Goal: Find contact information: Obtain details needed to contact an individual or organization

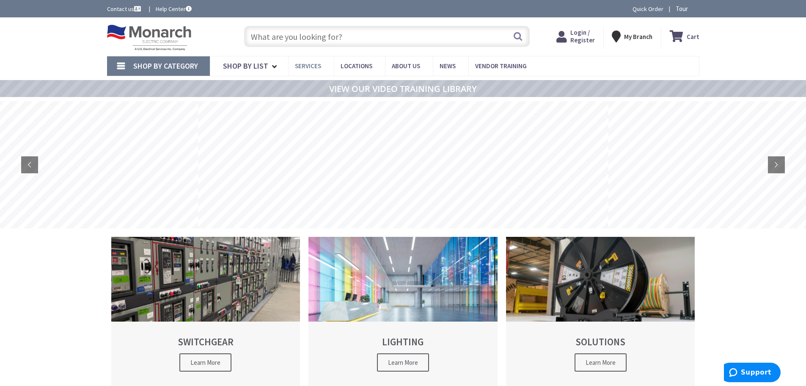
click at [306, 68] on span "Services" at bounding box center [308, 66] width 26 height 8
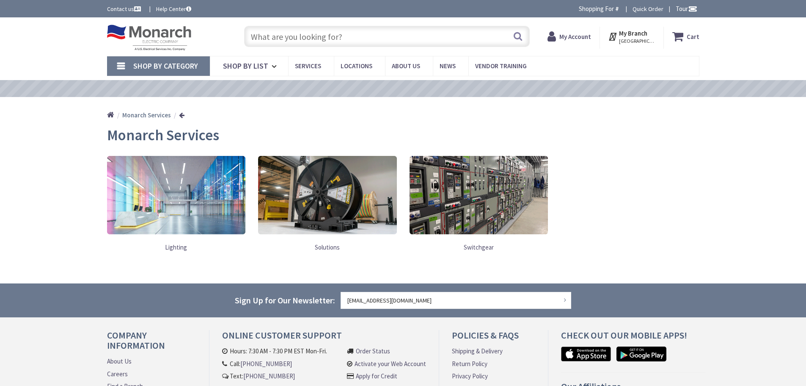
click at [186, 206] on img at bounding box center [176, 195] width 139 height 78
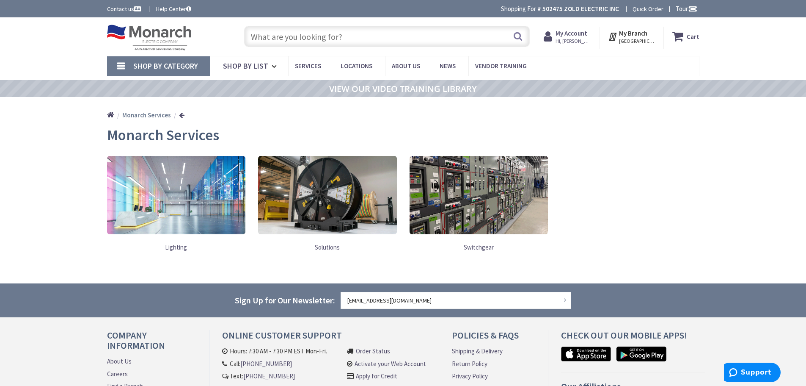
scroll to position [96, 0]
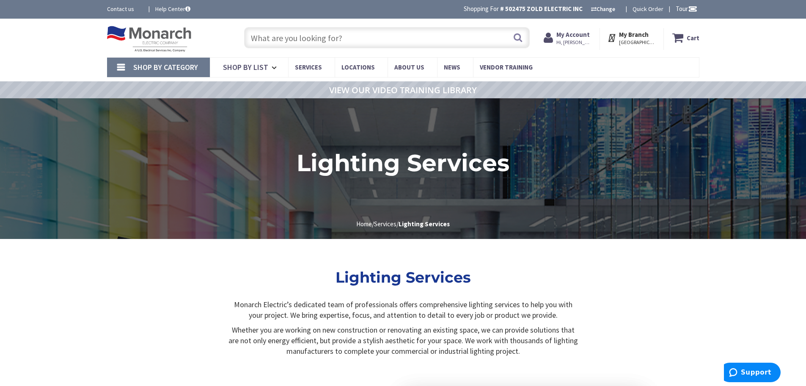
click at [117, 72] on link "Shop By Category" at bounding box center [158, 67] width 103 height 19
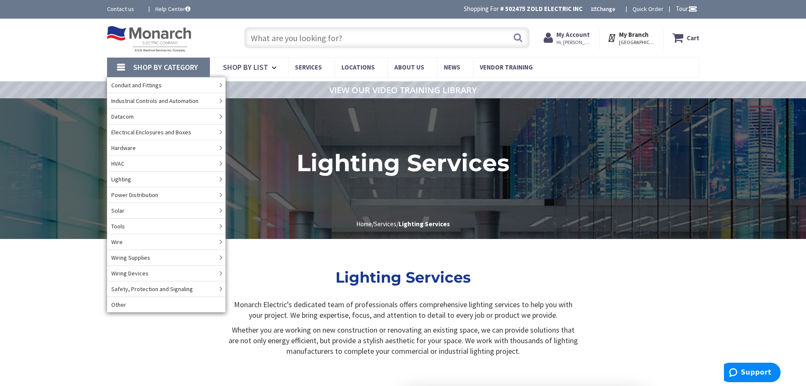
click at [122, 71] on link "Shop By Category" at bounding box center [158, 67] width 103 height 19
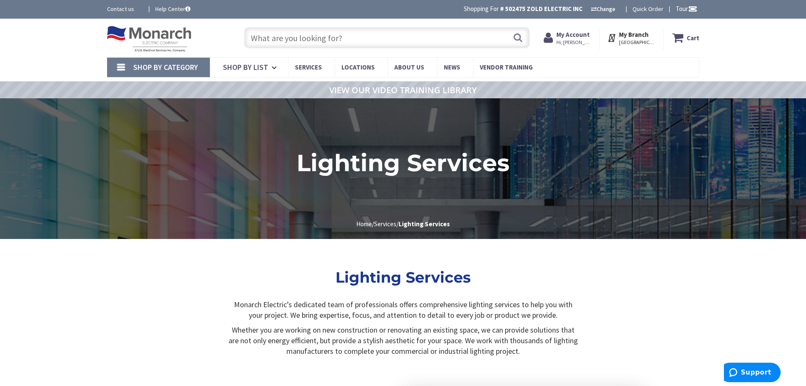
click at [123, 10] on link "Contact us" at bounding box center [124, 9] width 35 height 8
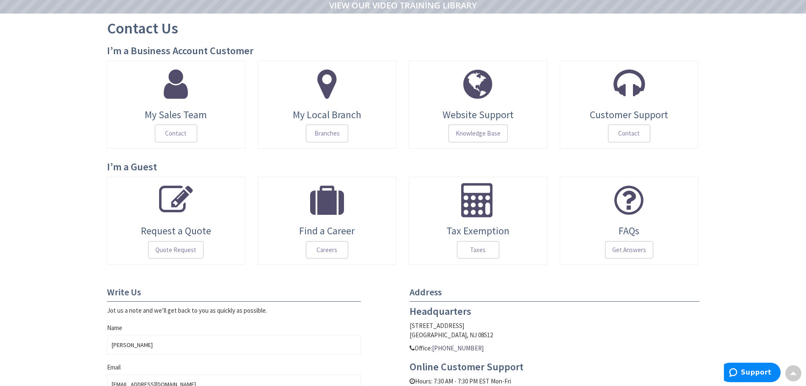
scroll to position [86, 0]
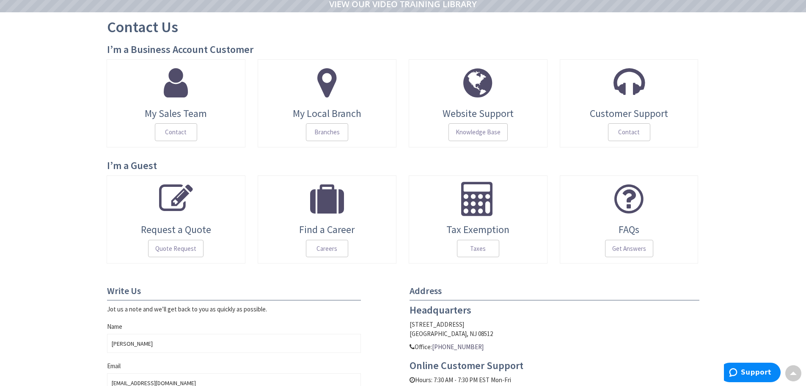
click at [168, 121] on link "My Sales Team Contact" at bounding box center [176, 103] width 139 height 88
click at [171, 128] on span "Contact" at bounding box center [176, 132] width 42 height 18
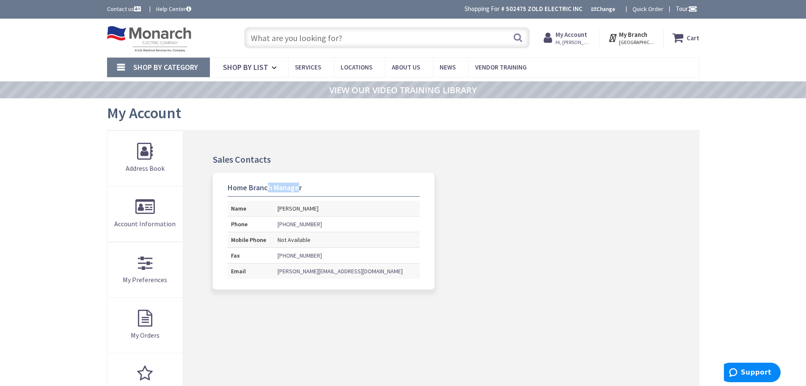
drag, startPoint x: 265, startPoint y: 186, endPoint x: 308, endPoint y: 174, distance: 44.7
click at [308, 174] on address "Home Branch Manager Name [PERSON_NAME] Phone [PHONE_NUMBER] Mobile Phone Not Av…" at bounding box center [324, 231] width 222 height 116
